Goal: Transaction & Acquisition: Purchase product/service

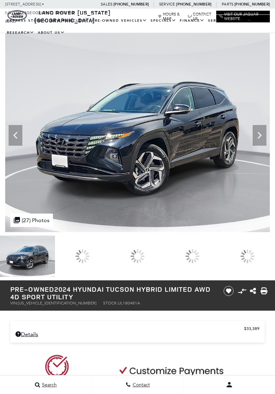
click at [264, 139] on icon at bounding box center [260, 135] width 14 height 14
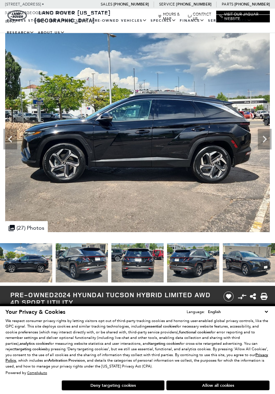
click at [262, 144] on icon "Next" at bounding box center [265, 139] width 14 height 14
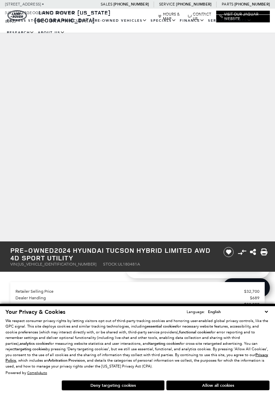
click at [267, 311] on select "English Spanish / Español English / [GEOGRAPHIC_DATA] Korean / 한국어 Vietnamese /…" at bounding box center [238, 312] width 63 height 7
click at [269, 312] on select "English Spanish / Español English / [GEOGRAPHIC_DATA] Korean / 한국어 Vietnamese /…" at bounding box center [238, 312] width 63 height 7
click at [257, 367] on p "We respect consumer privacy rights by letting visitors opt out of third-party t…" at bounding box center [138, 343] width 264 height 51
click at [268, 309] on select "English Spanish / Español English / [GEOGRAPHIC_DATA] Korean / 한국어 Vietnamese /…" at bounding box center [238, 312] width 63 height 7
click at [215, 387] on button "Allow all cookies" at bounding box center [218, 385] width 103 height 10
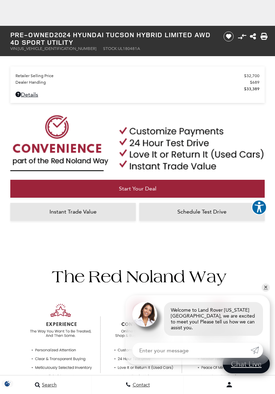
scroll to position [216, 0]
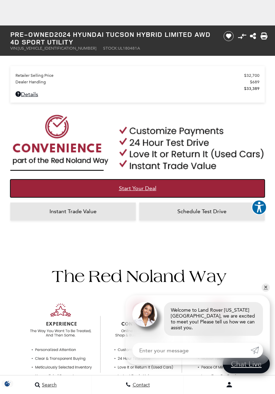
click at [145, 187] on span "Start Your Deal" at bounding box center [138, 188] width 38 height 7
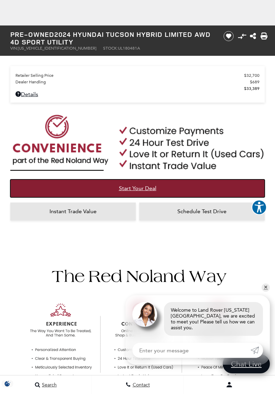
scroll to position [238, 0]
